Goal: Task Accomplishment & Management: Manage account settings

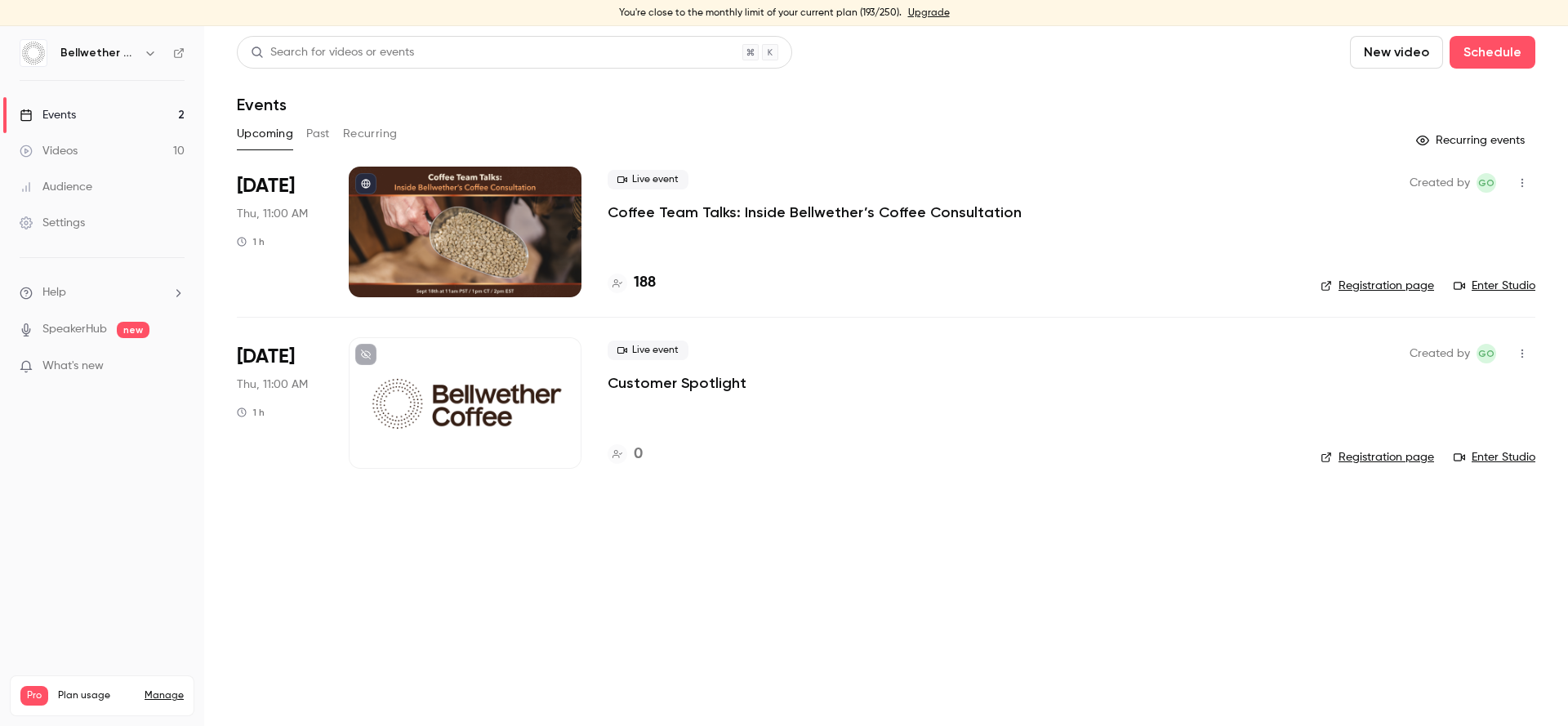
click at [618, 618] on main "Search for videos or events New video Schedule Events Upcoming Past Recurring R…" at bounding box center [886, 376] width 1365 height 700
click at [486, 117] on div "Search for videos or events New video Schedule Events Upcoming Past Recurring R…" at bounding box center [886, 262] width 1299 height 452
click at [863, 101] on div "Events" at bounding box center [886, 105] width 1299 height 20
click at [666, 12] on div "You're close to the monthly limit of your current plan (210/250). Upgrade" at bounding box center [784, 13] width 1568 height 26
click at [890, 13] on div "You're close to the monthly limit of your current plan (210/250). Upgrade" at bounding box center [784, 13] width 1568 height 26
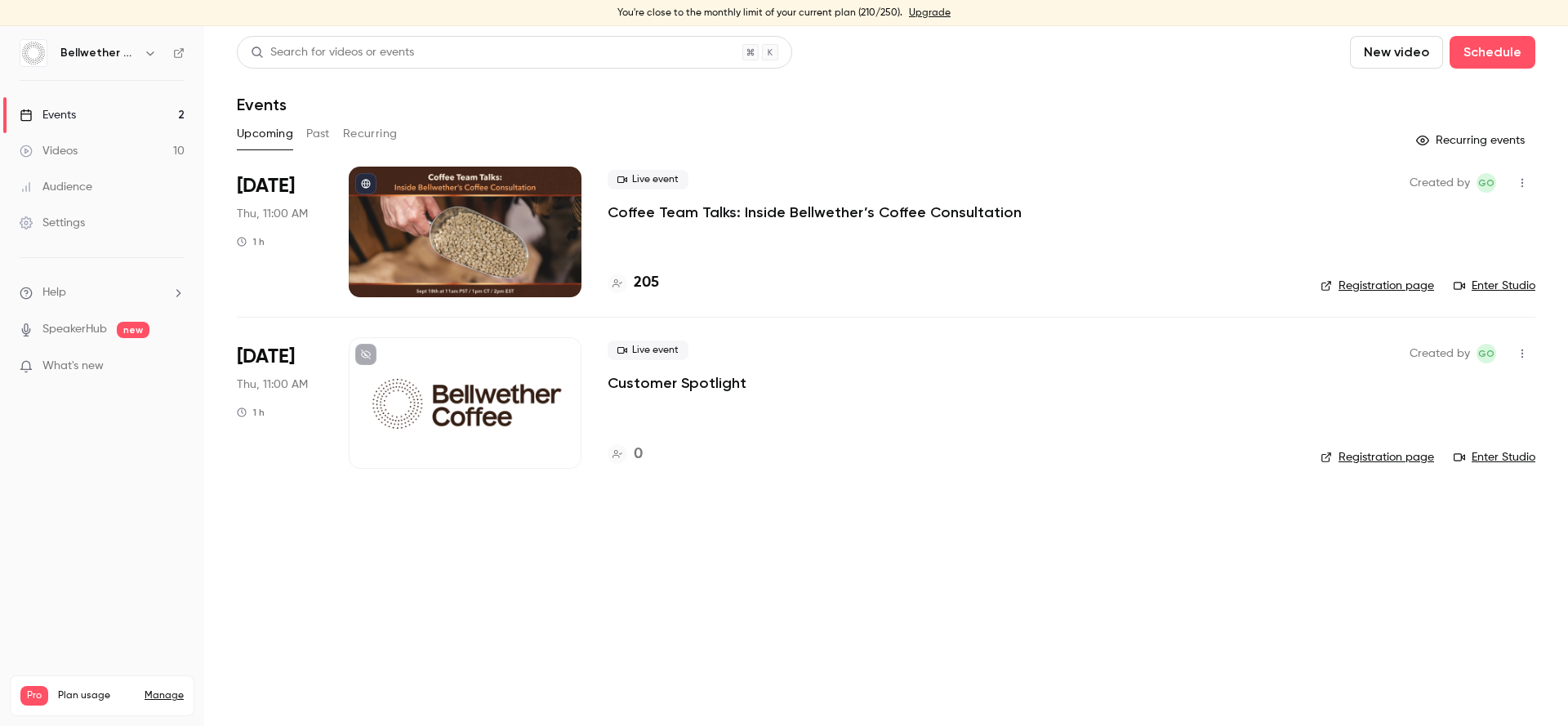
click at [911, 12] on link "Upgrade" at bounding box center [930, 13] width 42 height 13
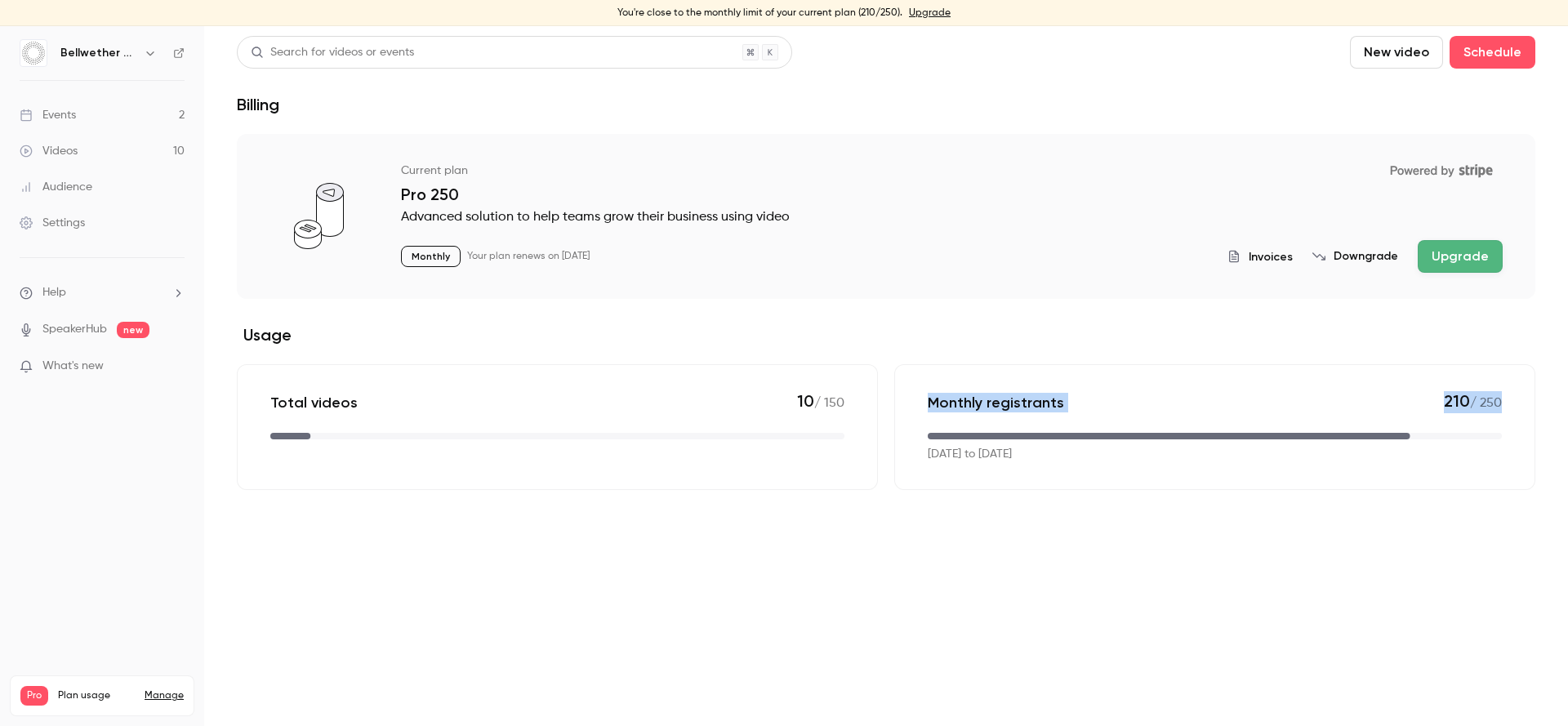
drag, startPoint x: 925, startPoint y: 410, endPoint x: 1114, endPoint y: 423, distance: 189.4
click at [1114, 423] on div "Monthly registrants 210 / 250 Sep 4, 2025 to Oct 4, 2025" at bounding box center [1214, 427] width 641 height 126
click at [1126, 401] on div "Monthly registrants 210 / 250" at bounding box center [1214, 402] width 574 height 22
click at [1270, 258] on span "Invoices" at bounding box center [1270, 257] width 44 height 17
click at [118, 108] on link "Events 2" at bounding box center [102, 115] width 204 height 36
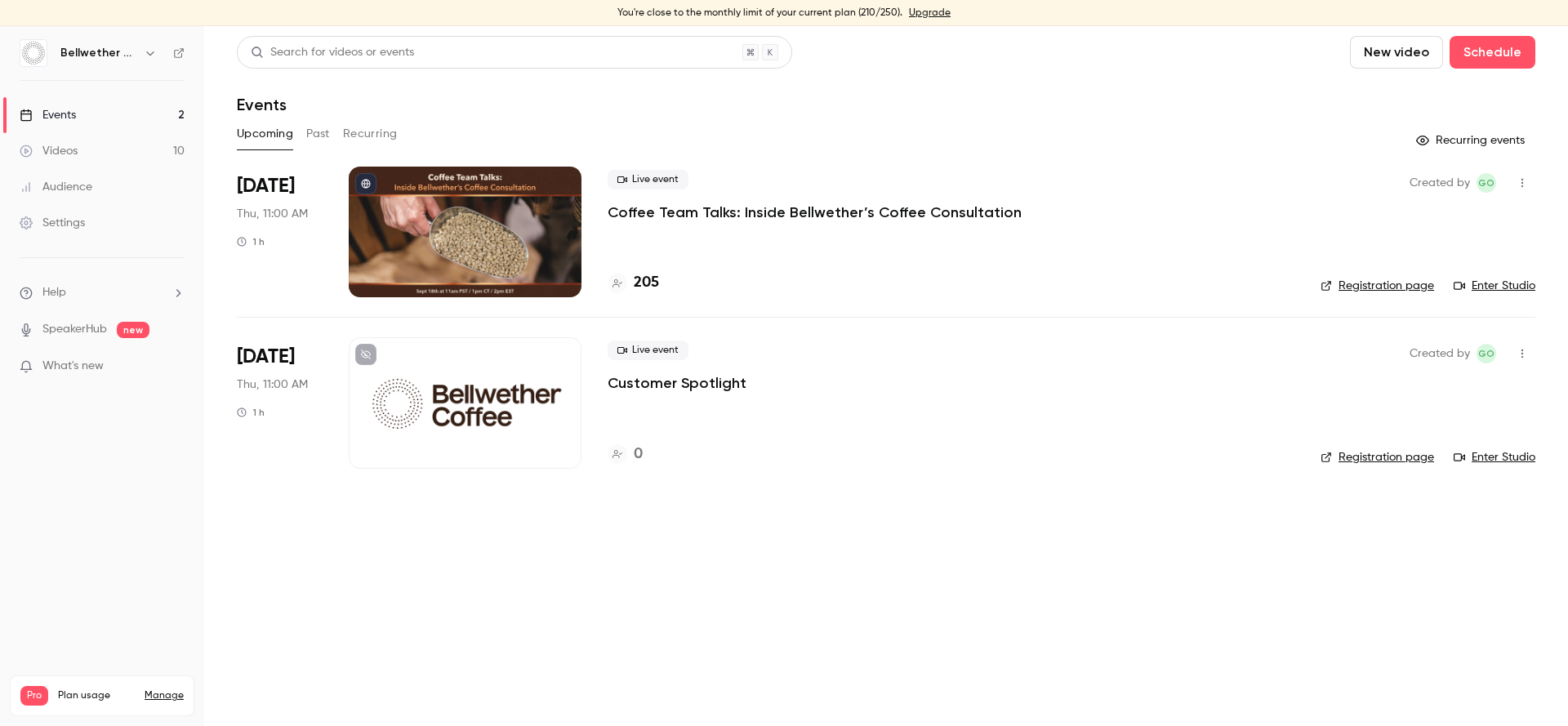
click at [313, 129] on button "Past" at bounding box center [318, 134] width 24 height 26
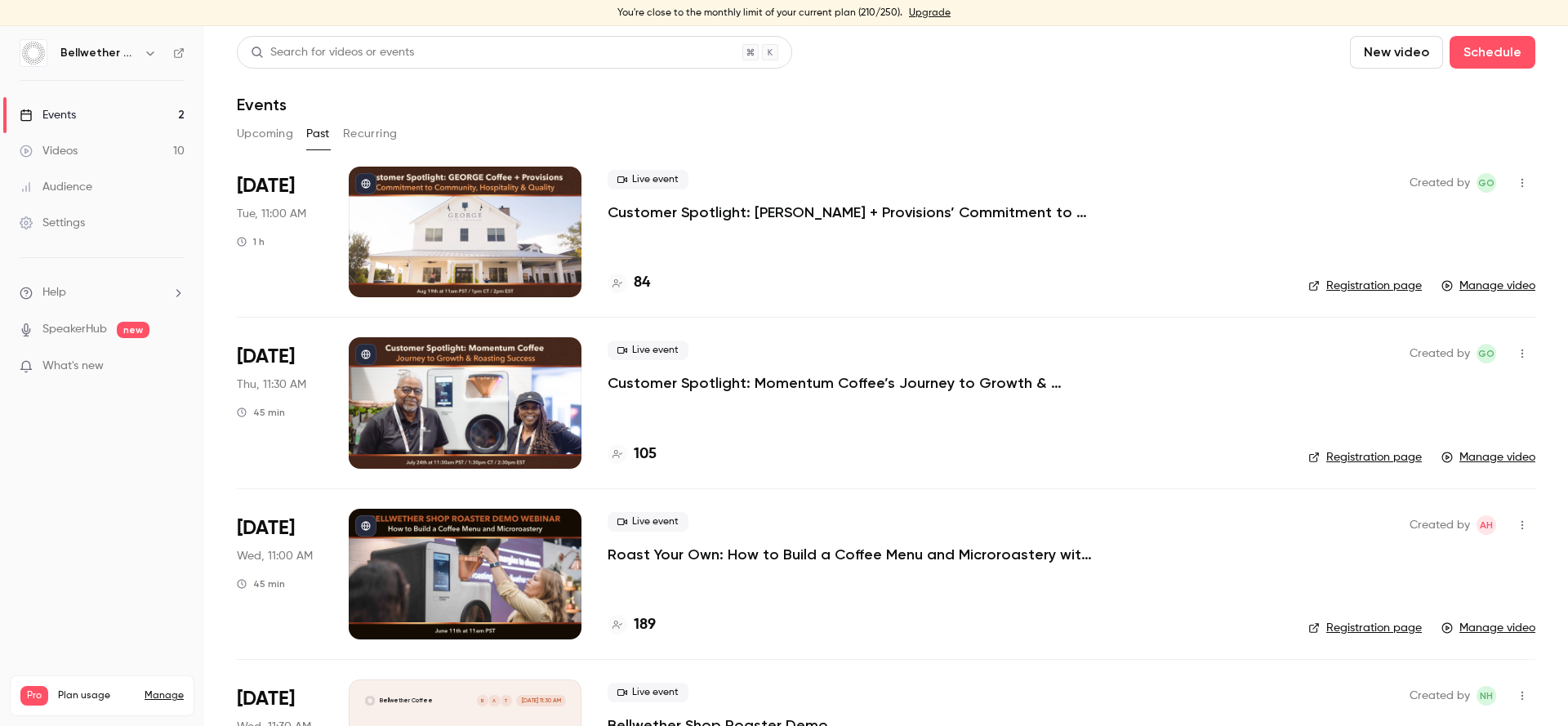
click at [61, 217] on div "Settings" at bounding box center [52, 223] width 65 height 16
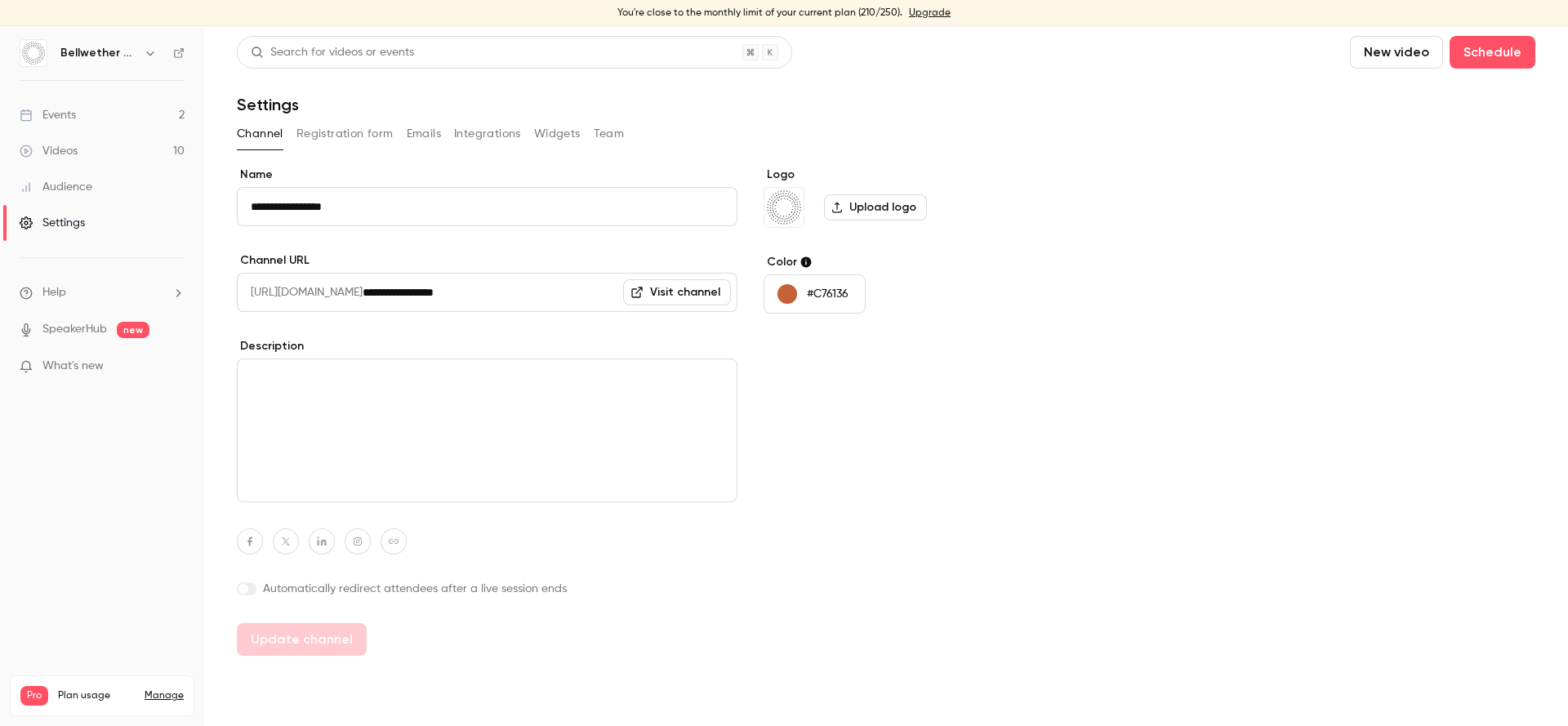
click at [350, 127] on button "Registration form" at bounding box center [345, 134] width 97 height 26
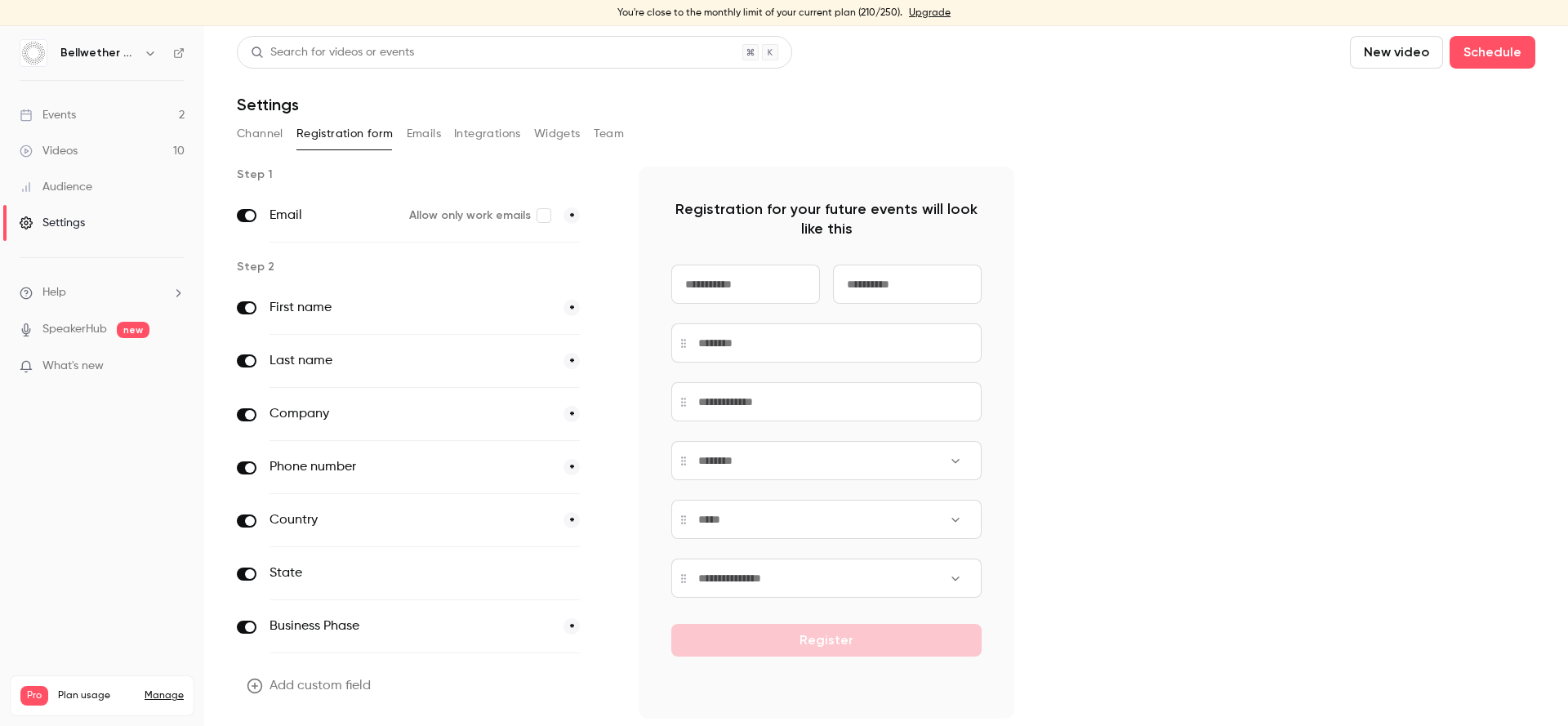
click at [419, 128] on button "Emails" at bounding box center [424, 134] width 34 height 26
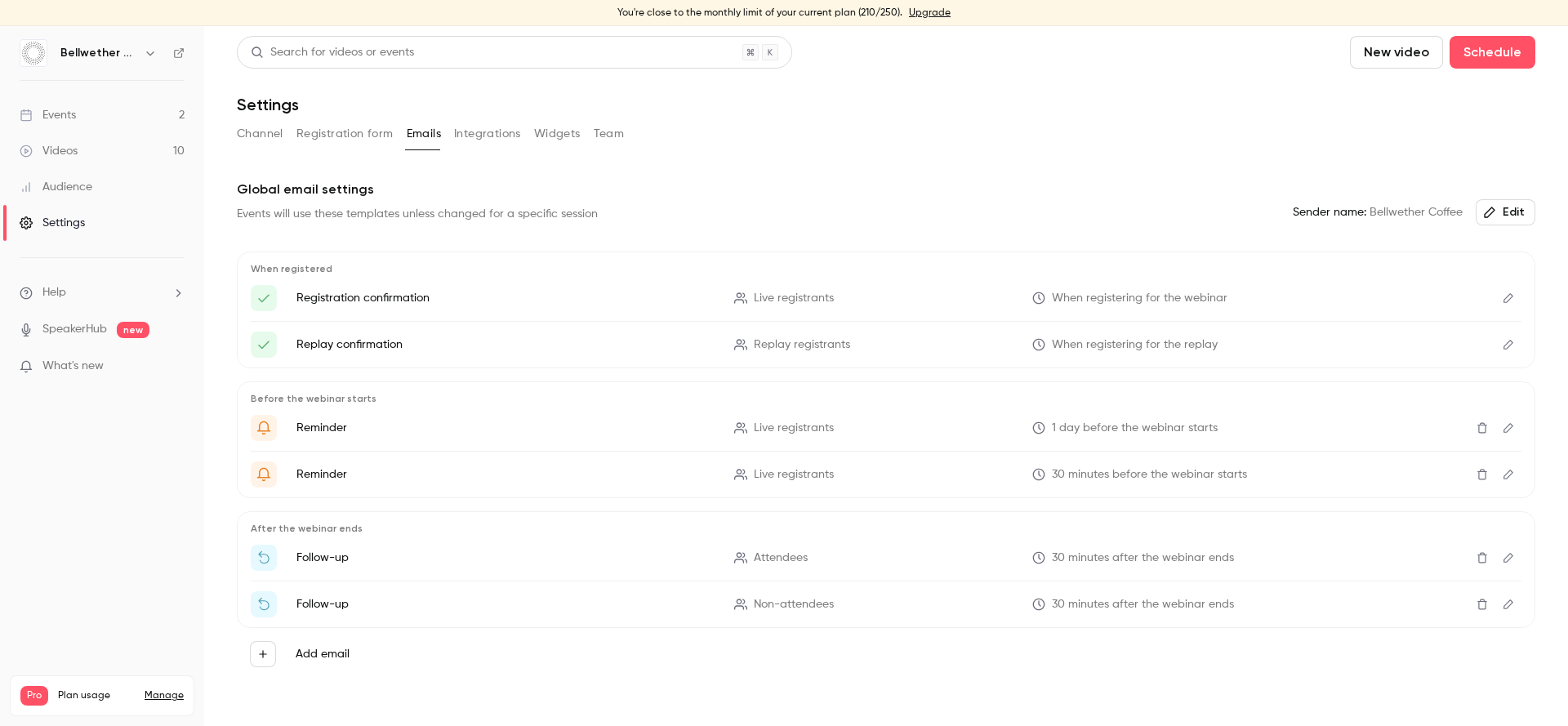
click at [492, 133] on button "Integrations" at bounding box center [487, 134] width 67 height 26
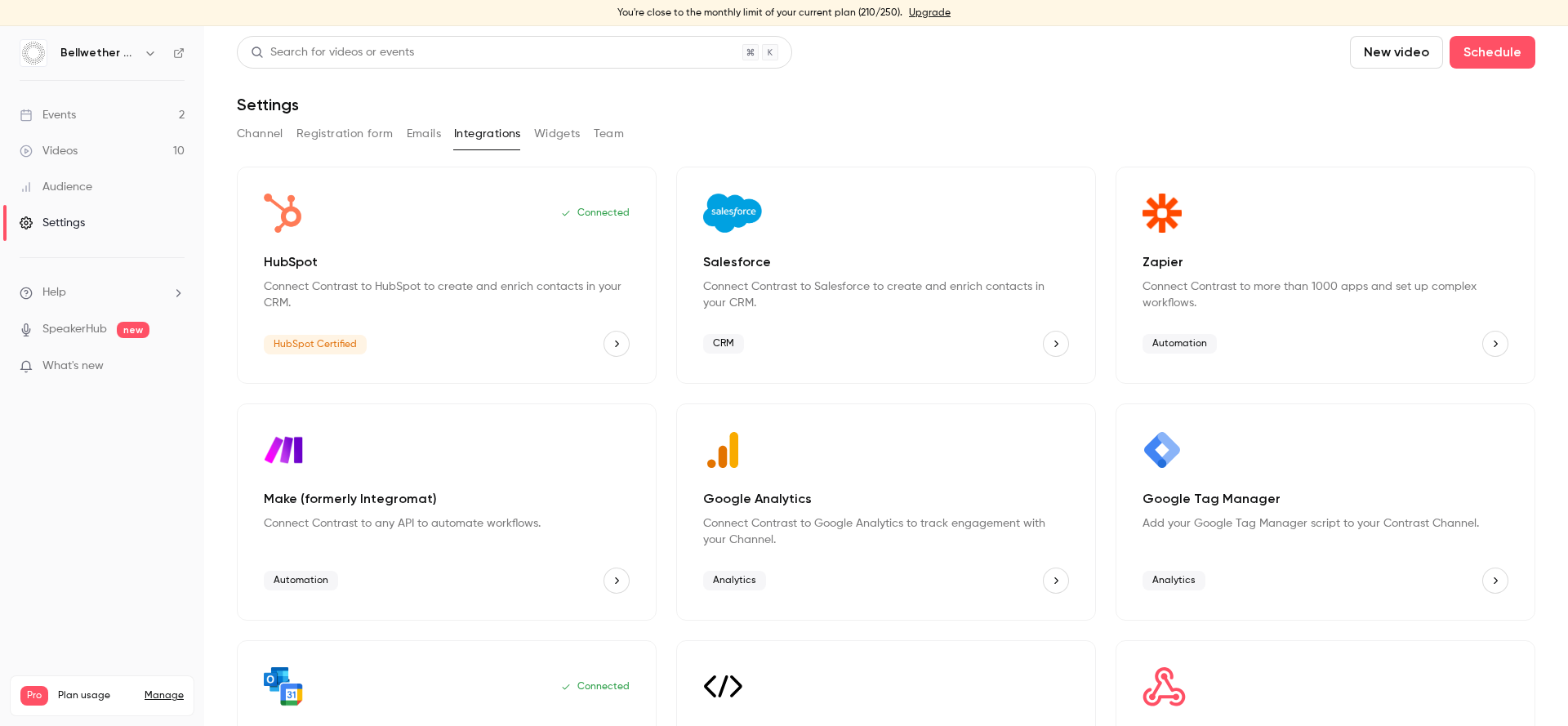
click at [558, 131] on button "Widgets" at bounding box center [557, 134] width 46 height 26
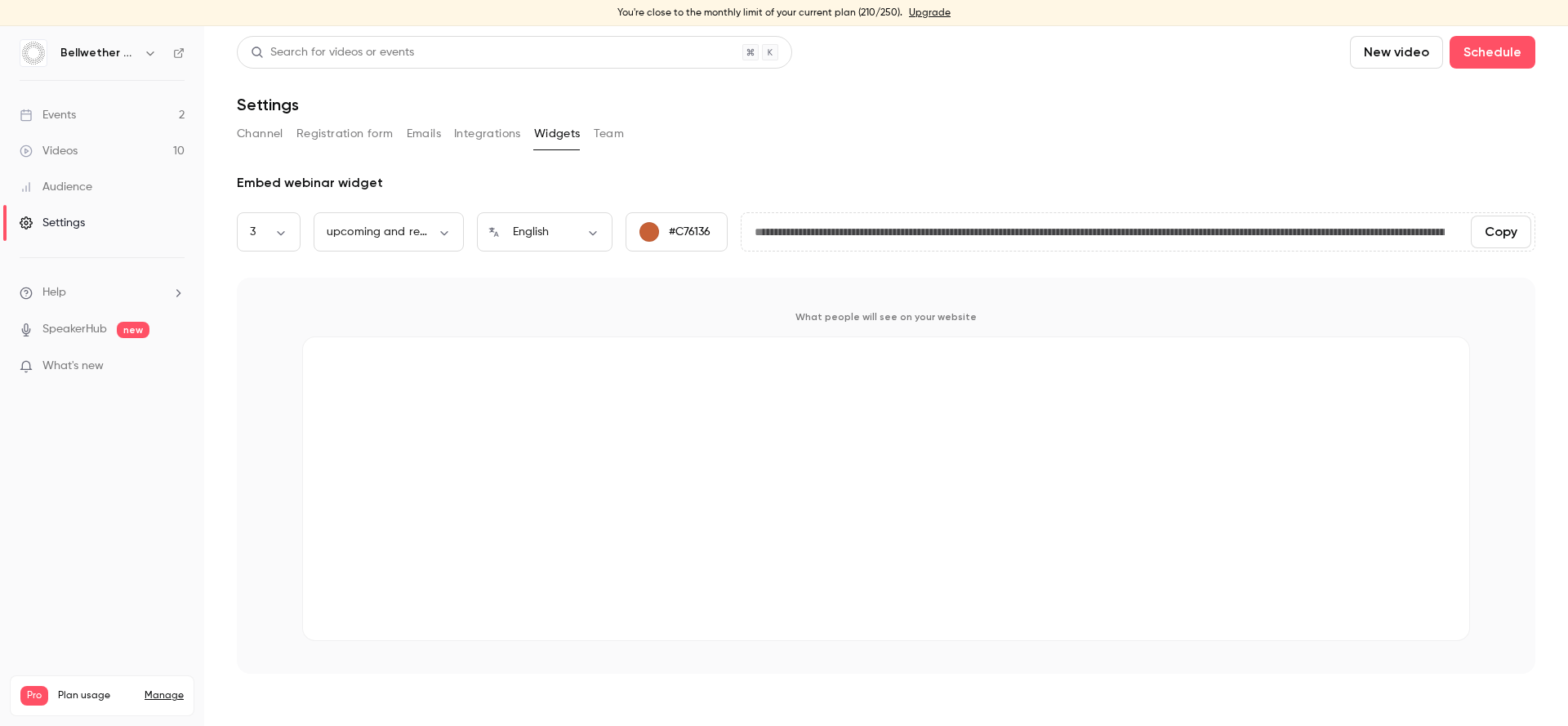
click at [600, 139] on button "Team" at bounding box center [609, 134] width 31 height 26
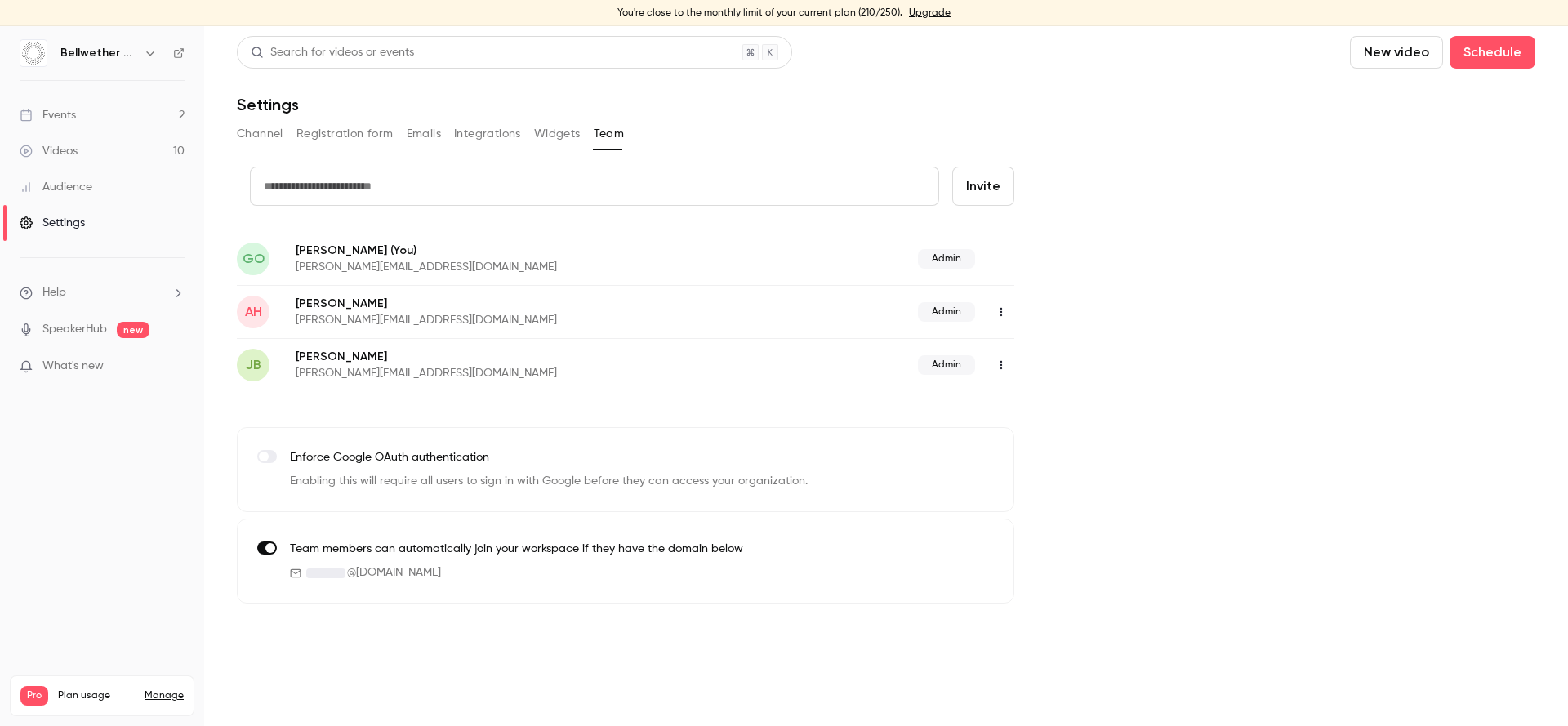
click at [995, 316] on icon "button" at bounding box center [1001, 312] width 13 height 12
click at [937, 308] on div at bounding box center [784, 363] width 1568 height 726
click at [950, 312] on span "Admin" at bounding box center [946, 312] width 57 height 20
click at [142, 118] on link "Events 2" at bounding box center [102, 115] width 204 height 36
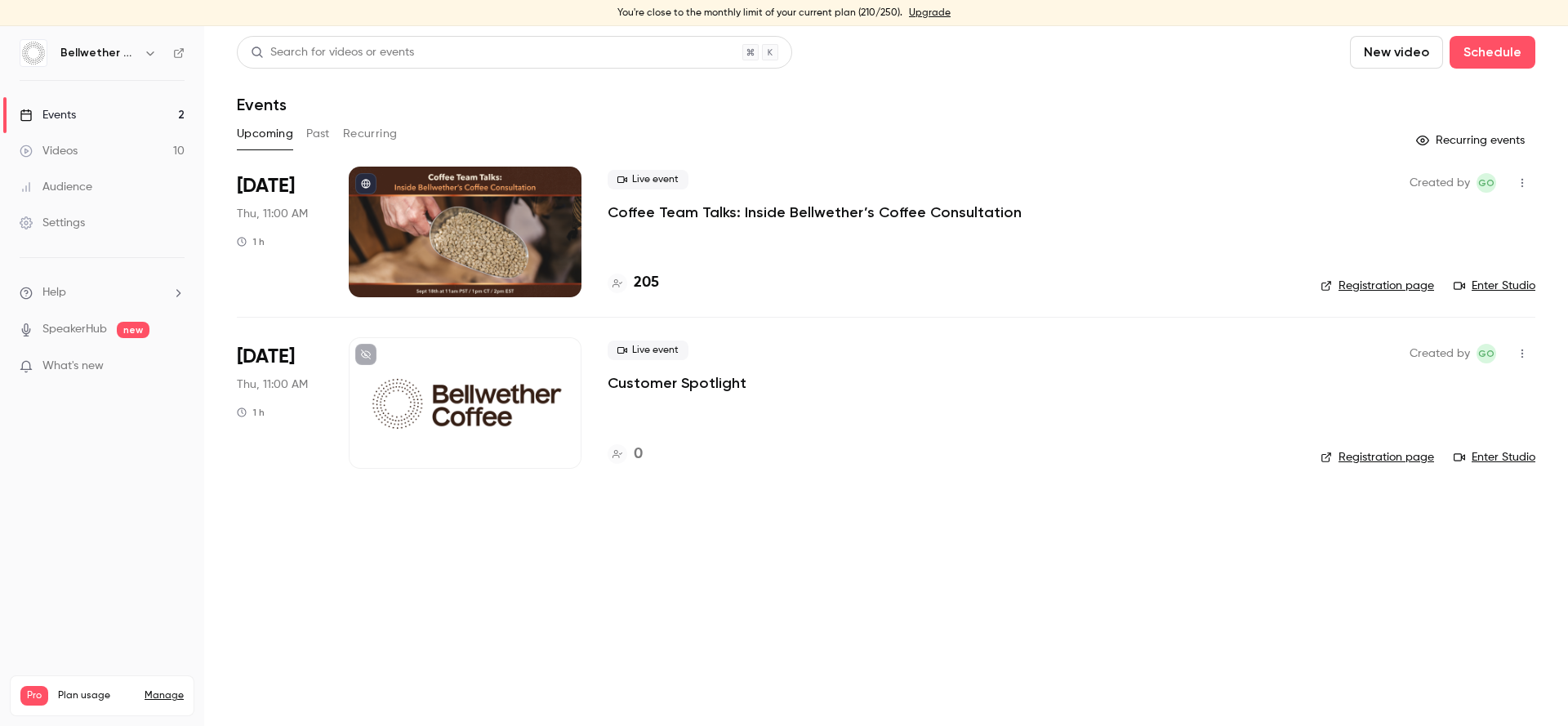
click at [125, 296] on li "Help" at bounding box center [102, 292] width 165 height 17
click at [113, 222] on div at bounding box center [784, 363] width 1568 height 726
click at [95, 222] on link "Settings" at bounding box center [102, 223] width 204 height 36
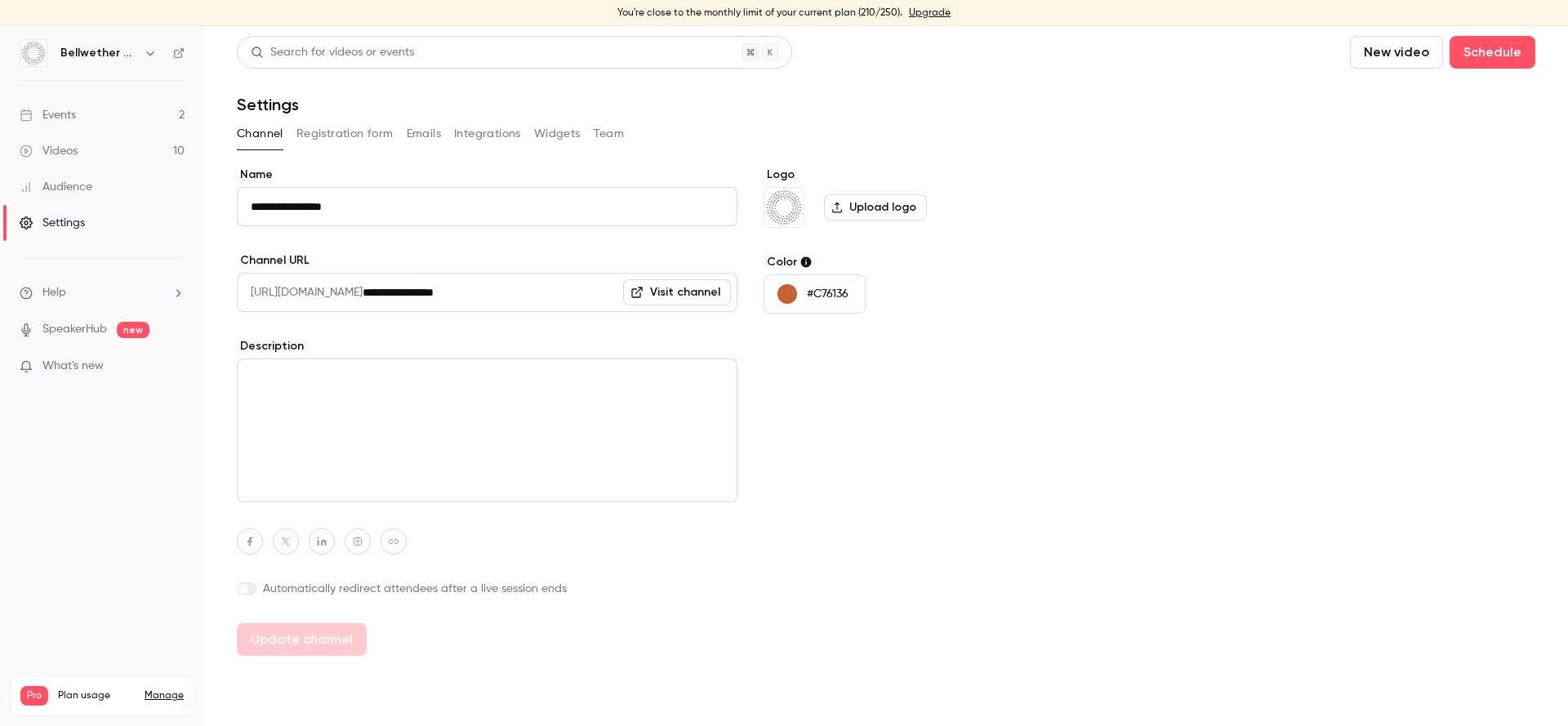
click at [600, 131] on button "Team" at bounding box center [609, 134] width 31 height 26
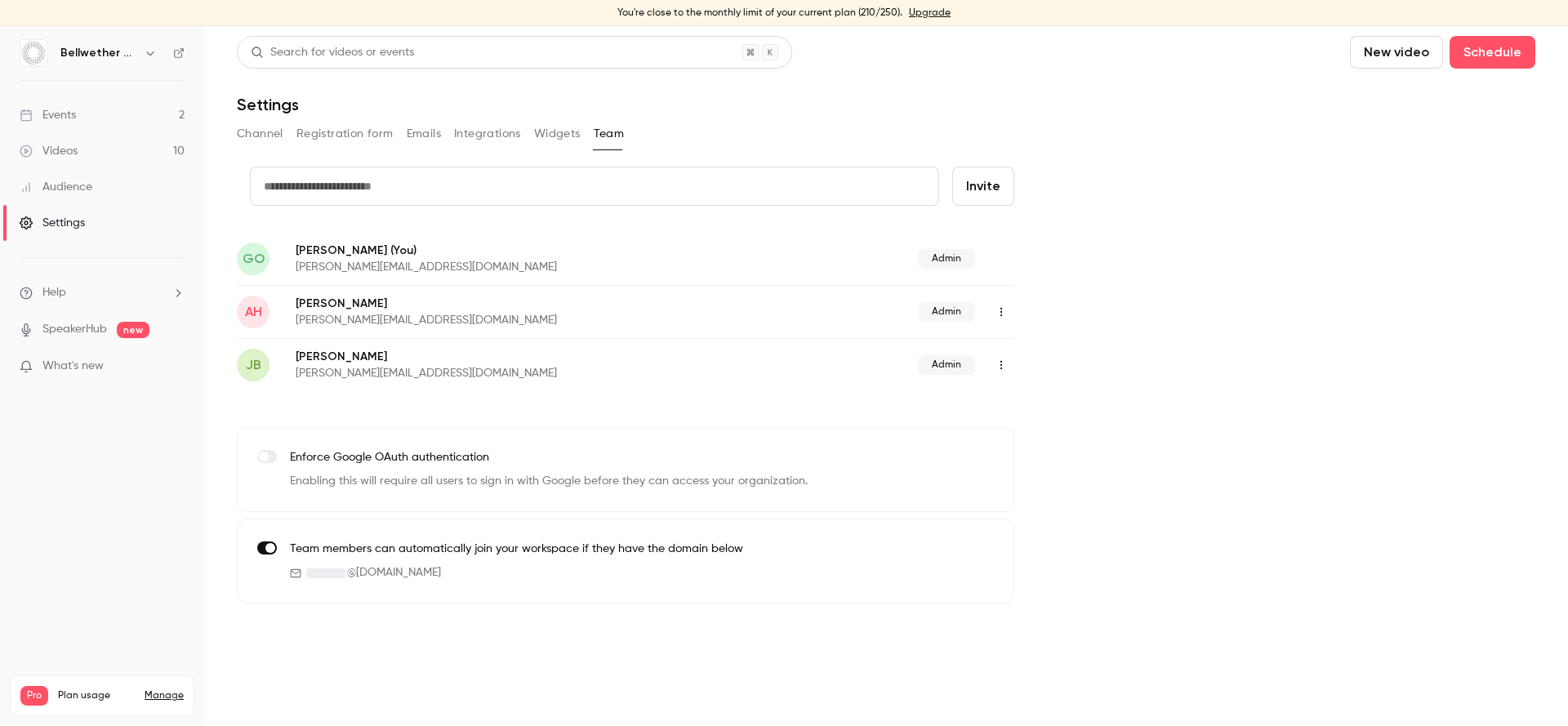
click at [528, 175] on input "text" at bounding box center [594, 185] width 689 height 39
click at [598, 197] on input "text" at bounding box center [594, 185] width 689 height 39
paste input "**********"
type input "**********"
click at [978, 181] on button "Invite" at bounding box center [983, 185] width 62 height 39
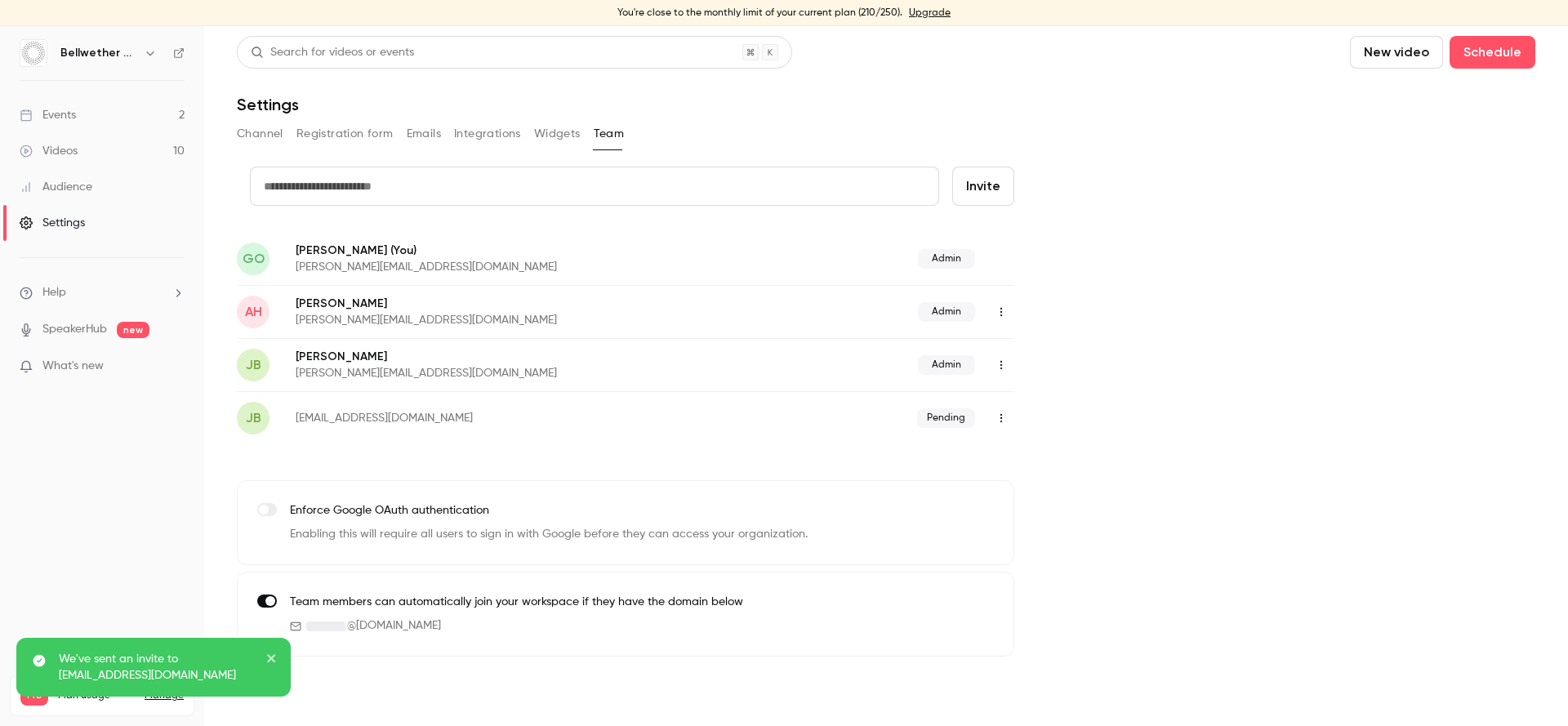
click at [1010, 419] on button "button" at bounding box center [1001, 418] width 26 height 26
click at [1095, 376] on div at bounding box center [784, 363] width 1568 height 726
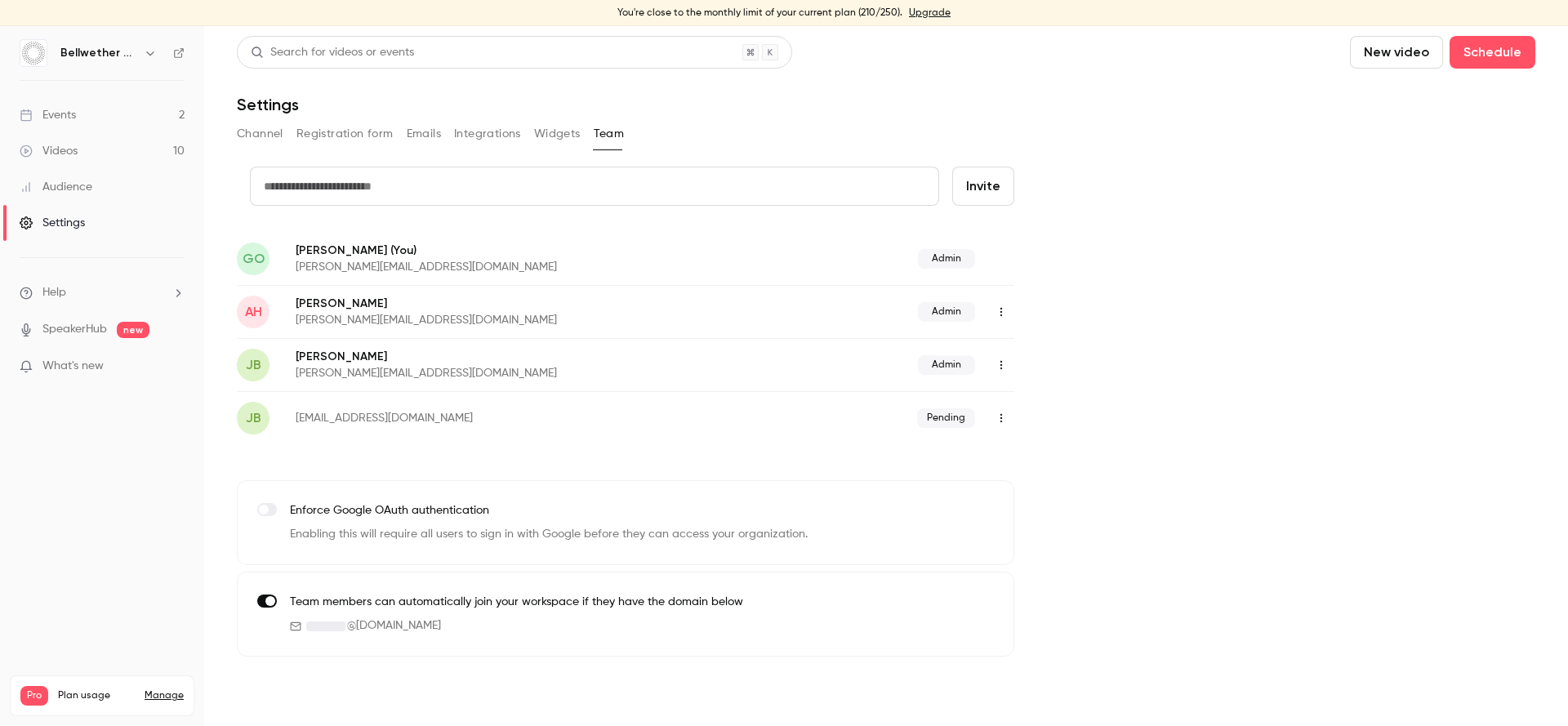
click at [75, 111] on div "Events" at bounding box center [48, 115] width 56 height 16
